Goal: Task Accomplishment & Management: Complete application form

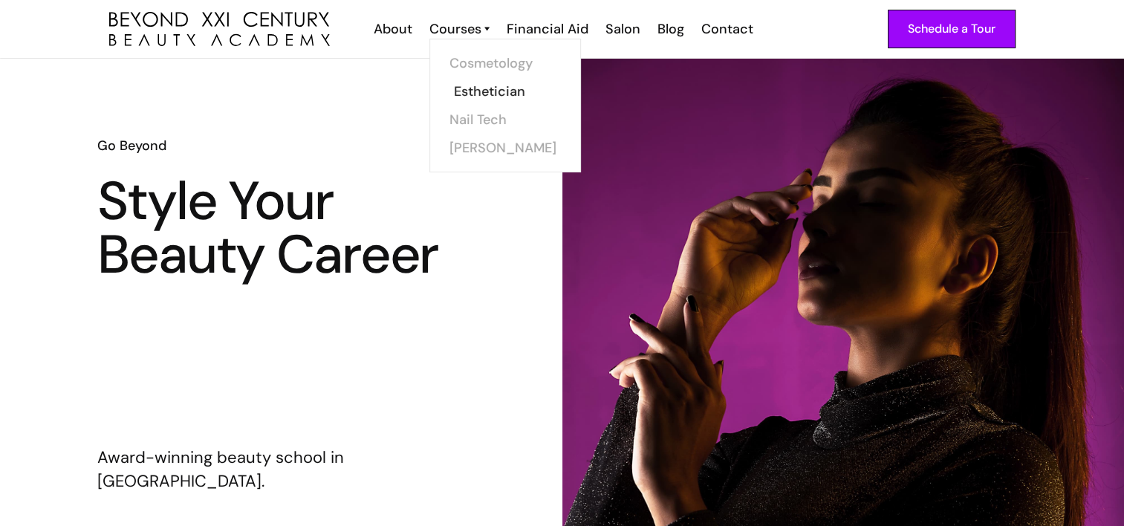
click at [488, 90] on link "Esthetician" at bounding box center [509, 91] width 111 height 28
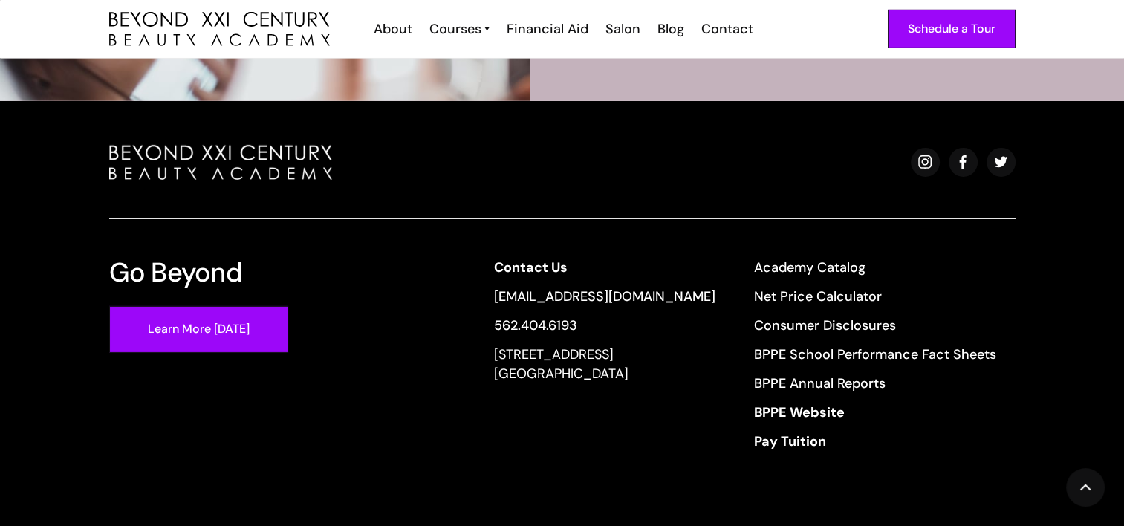
scroll to position [4803, 0]
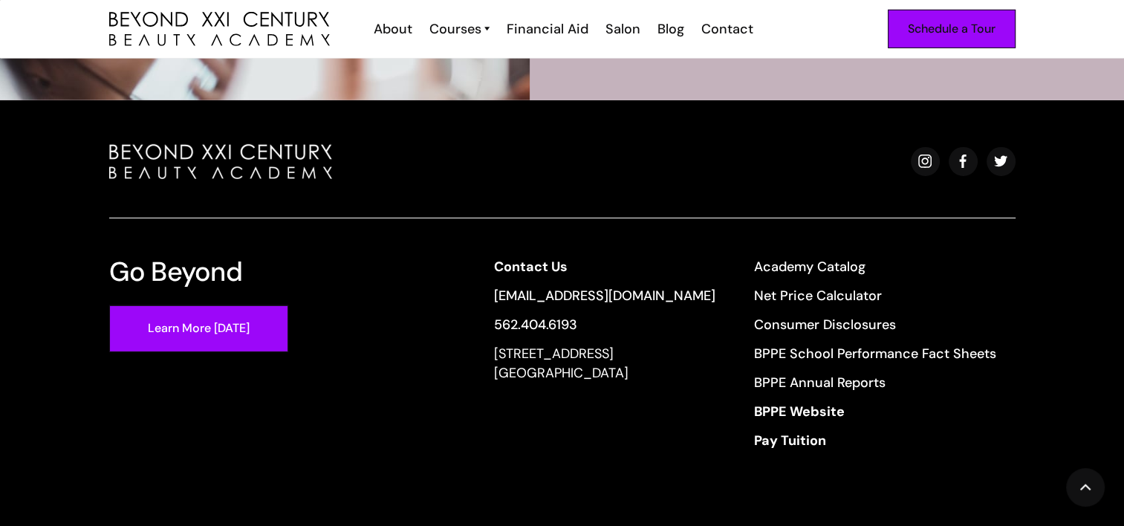
click at [975, 25] on div "Schedule a Tour" at bounding box center [952, 28] width 88 height 19
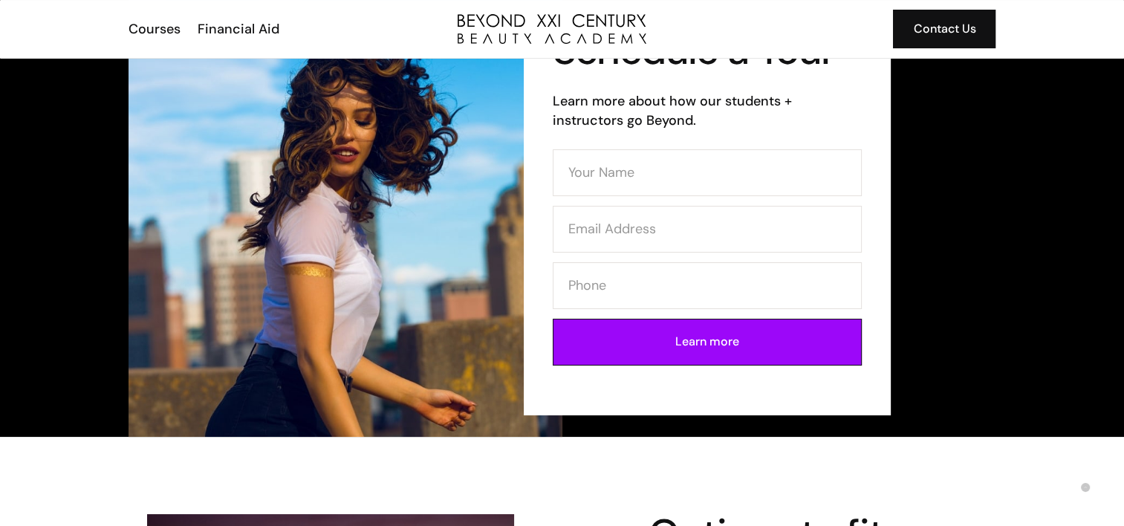
scroll to position [77, 0]
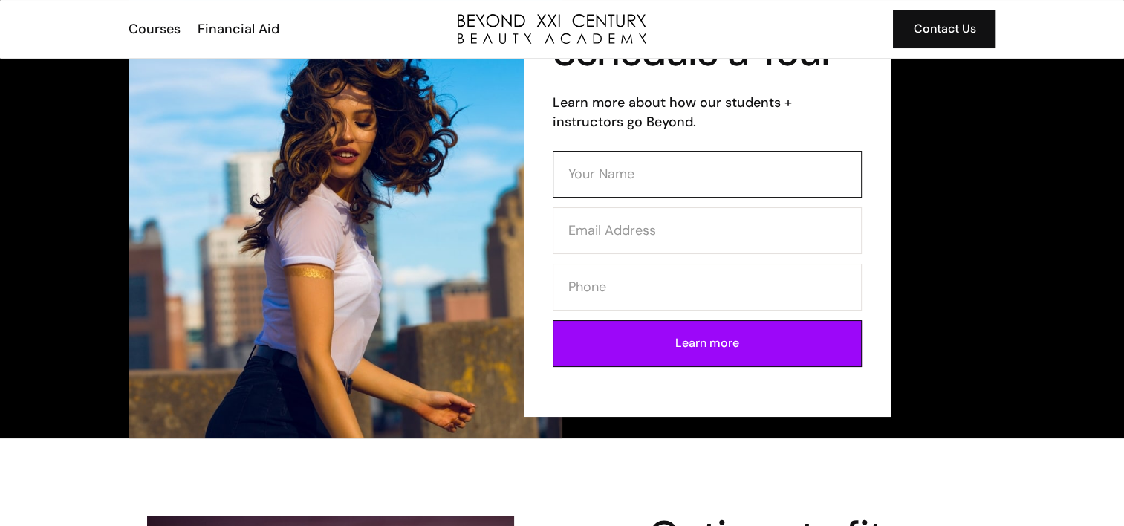
click at [641, 166] on input "Contact Form" at bounding box center [707, 174] width 309 height 47
type input "a"
type input "Alma Jauregui"
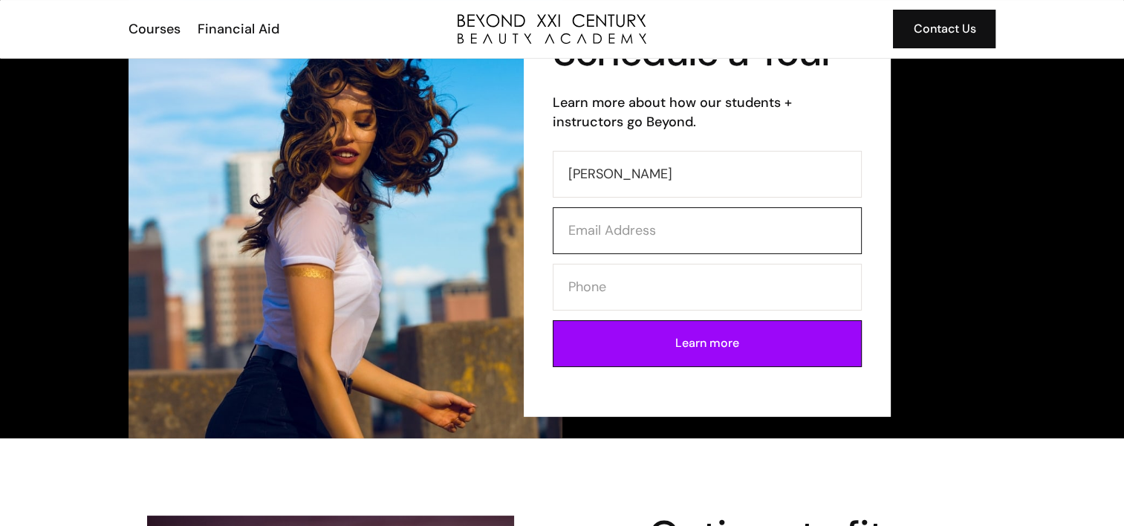
click at [630, 246] on input "Contact Form" at bounding box center [707, 230] width 309 height 47
type input "ajauregui0239@gmail.com"
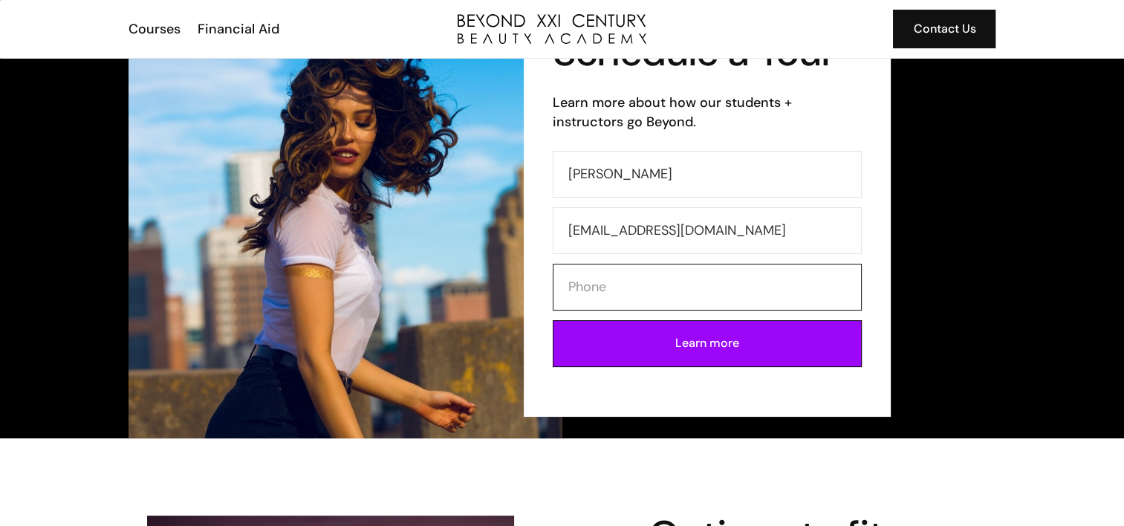
click at [606, 273] on input "Contact Form" at bounding box center [707, 287] width 309 height 47
type input "6264852054"
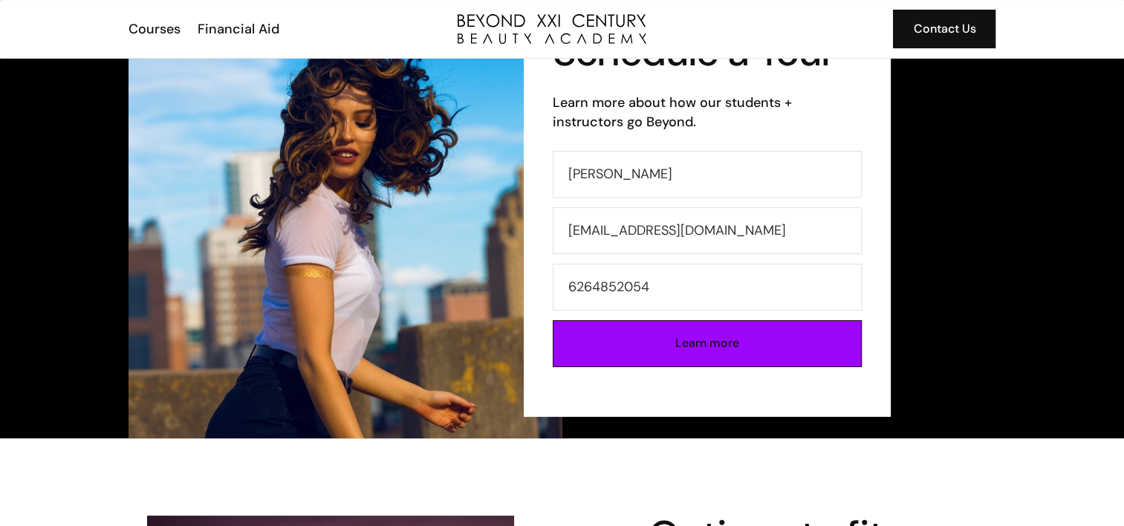
click at [705, 342] on input "Learn more" at bounding box center [707, 343] width 309 height 47
type input "Please wait..."
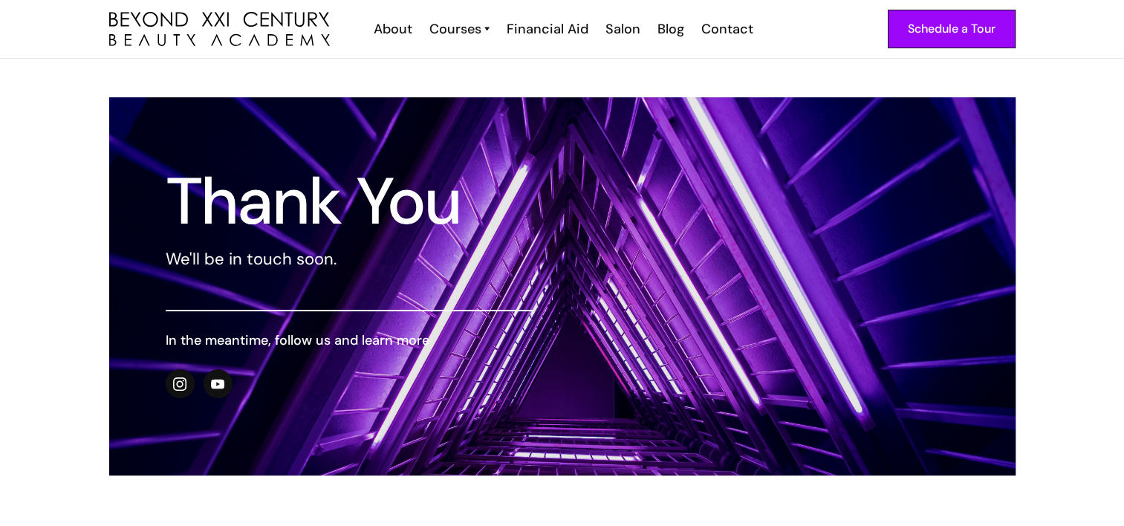
click at [705, 342] on div at bounding box center [562, 286] width 907 height 378
click at [732, 33] on div "Contact" at bounding box center [728, 28] width 52 height 19
